Goal: Information Seeking & Learning: Learn about a topic

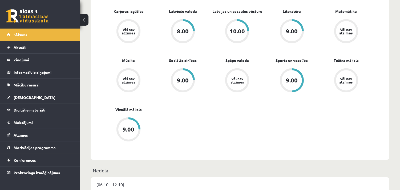
scroll to position [407, 0]
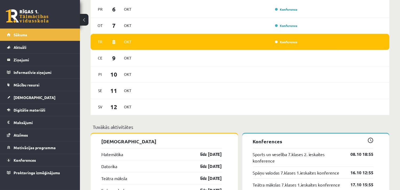
click at [282, 40] on div "Konference" at bounding box center [285, 41] width 27 height 5
click at [282, 41] on link "Konference" at bounding box center [286, 42] width 22 height 4
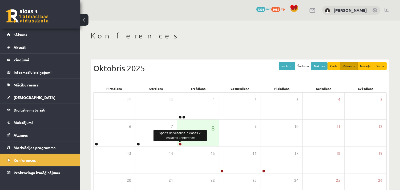
click at [180, 142] on body "0 Dāvanas 1393 mP 1085 xp Lote Masjule Sākums Aktuāli Kā mācīties eSKOLĀ Kontak…" at bounding box center [200, 95] width 400 height 190
click at [140, 143] on div at bounding box center [137, 144] width 5 height 4
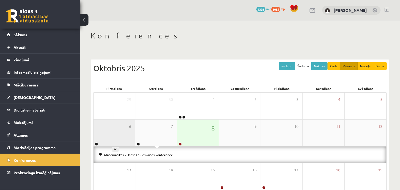
click at [108, 140] on div "6" at bounding box center [115, 132] width 42 height 27
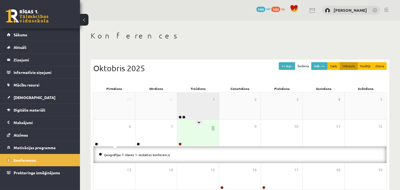
click at [200, 111] on div "1" at bounding box center [198, 105] width 42 height 27
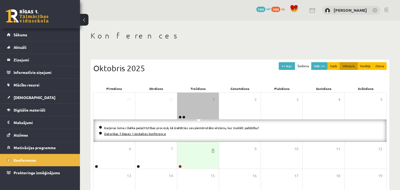
click at [146, 132] on link "Datorikas 7.klases 1.ieskaites konference" at bounding box center [135, 133] width 62 height 4
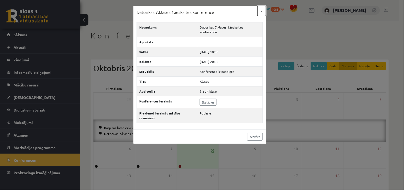
click at [260, 14] on button "×" at bounding box center [262, 11] width 9 height 10
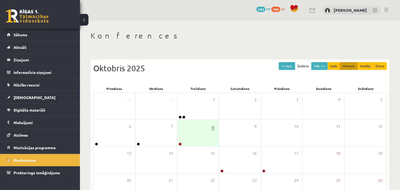
click at [280, 7] on span "1085" at bounding box center [275, 9] width 9 height 5
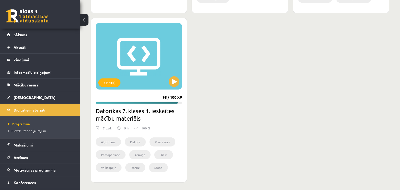
scroll to position [838, 0]
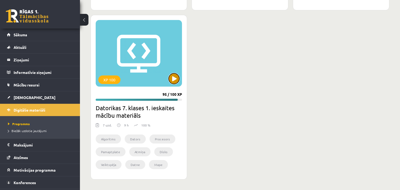
click at [174, 74] on button at bounding box center [174, 78] width 11 height 11
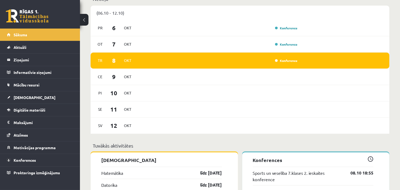
scroll to position [388, 0]
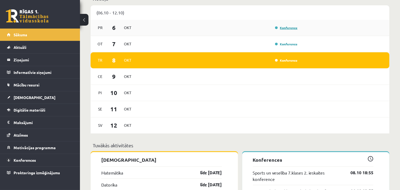
click at [281, 27] on link "Konference" at bounding box center [286, 28] width 22 height 4
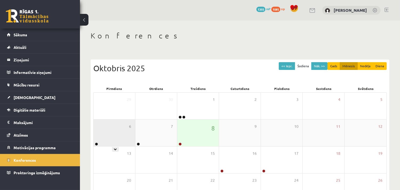
click at [102, 140] on div "6" at bounding box center [115, 132] width 42 height 27
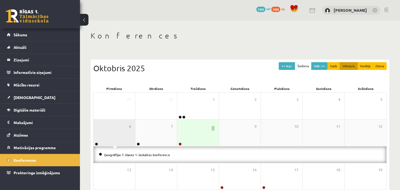
click at [102, 140] on div "6" at bounding box center [115, 132] width 42 height 27
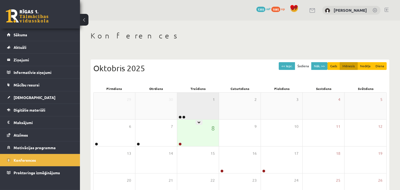
click at [194, 108] on div "1" at bounding box center [198, 105] width 42 height 27
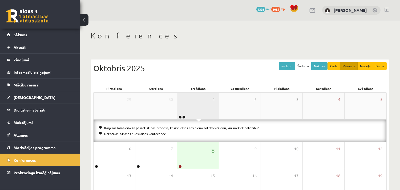
click at [199, 101] on div "1" at bounding box center [198, 105] width 42 height 27
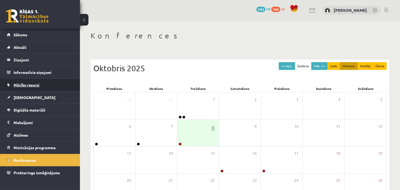
click at [41, 84] on link "Mācību resursi" at bounding box center [40, 85] width 66 height 12
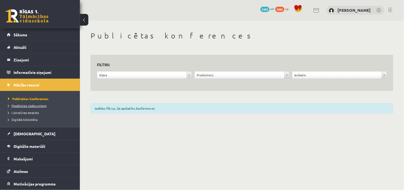
click at [27, 105] on span "Pieslēgties Uzdevumiem" at bounding box center [27, 105] width 39 height 4
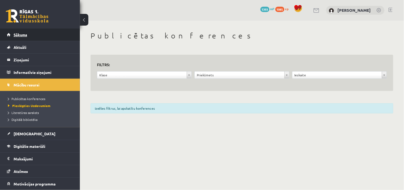
click at [62, 38] on link "Sākums" at bounding box center [40, 35] width 66 height 12
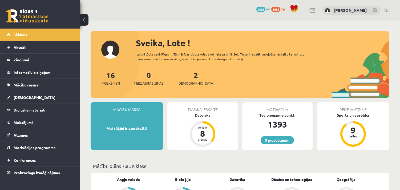
click at [386, 8] on link at bounding box center [386, 10] width 4 height 4
